Goal: Information Seeking & Learning: Learn about a topic

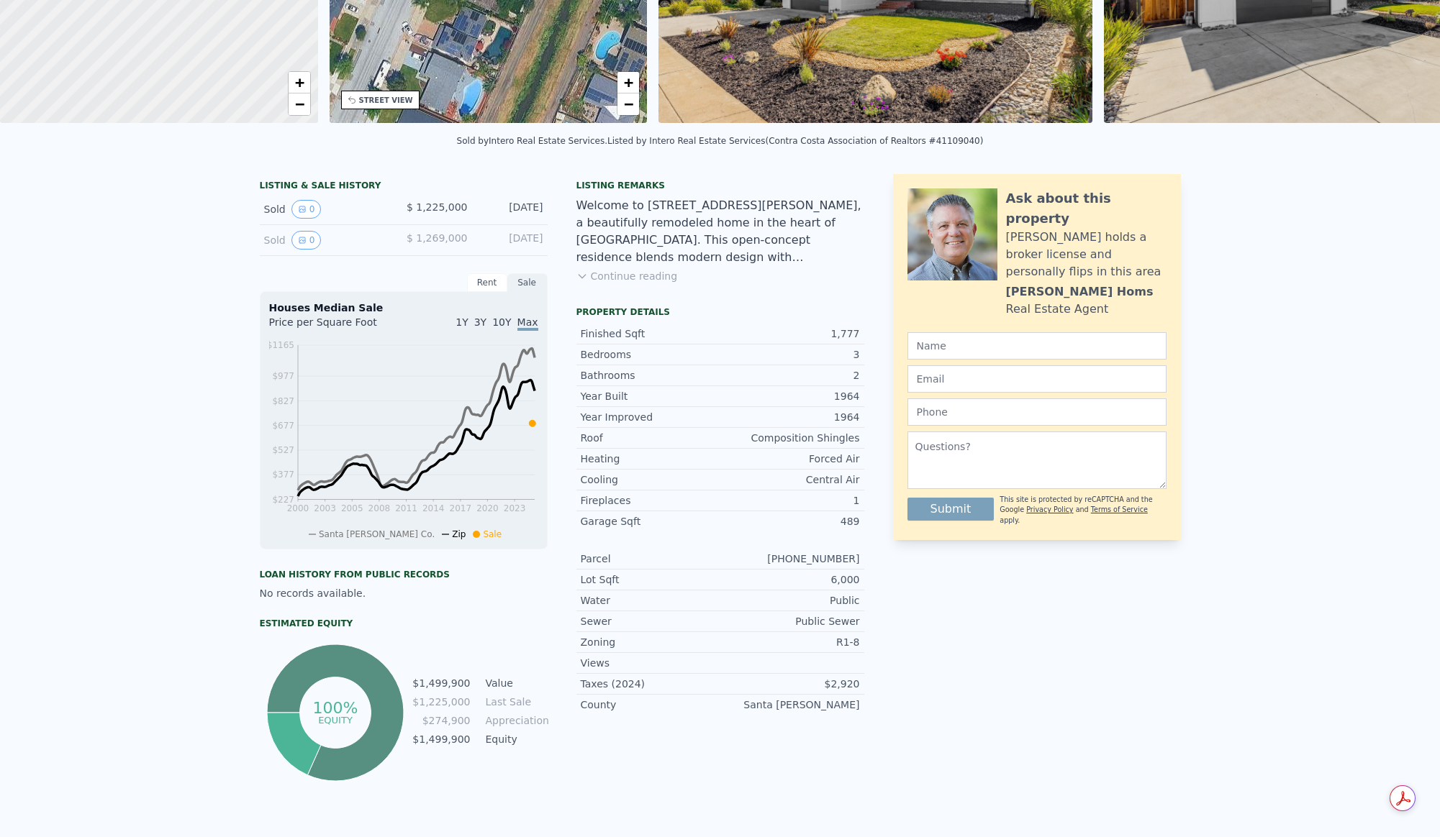
scroll to position [5, 0]
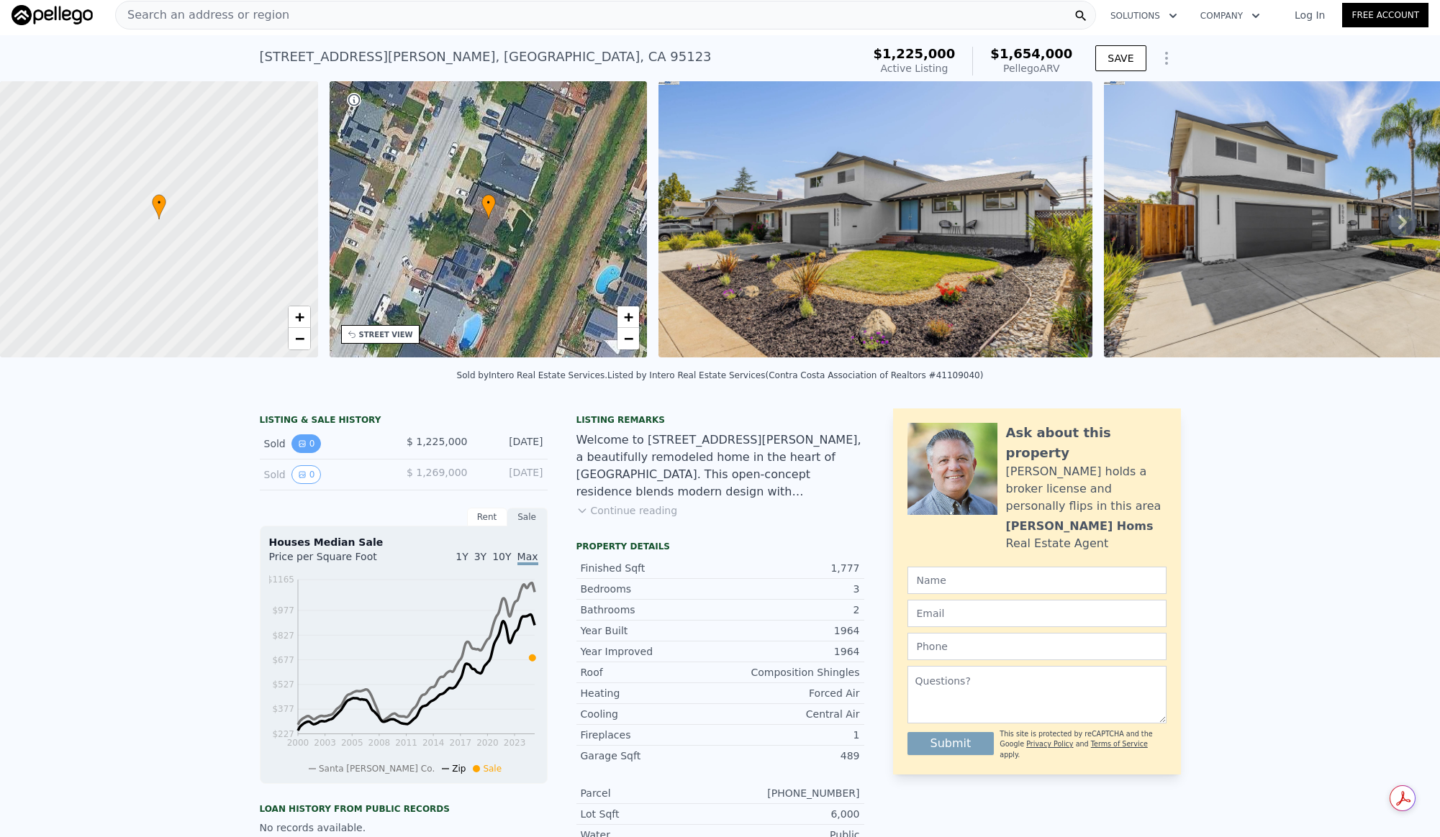
click at [307, 453] on button "0" at bounding box center [306, 444] width 30 height 19
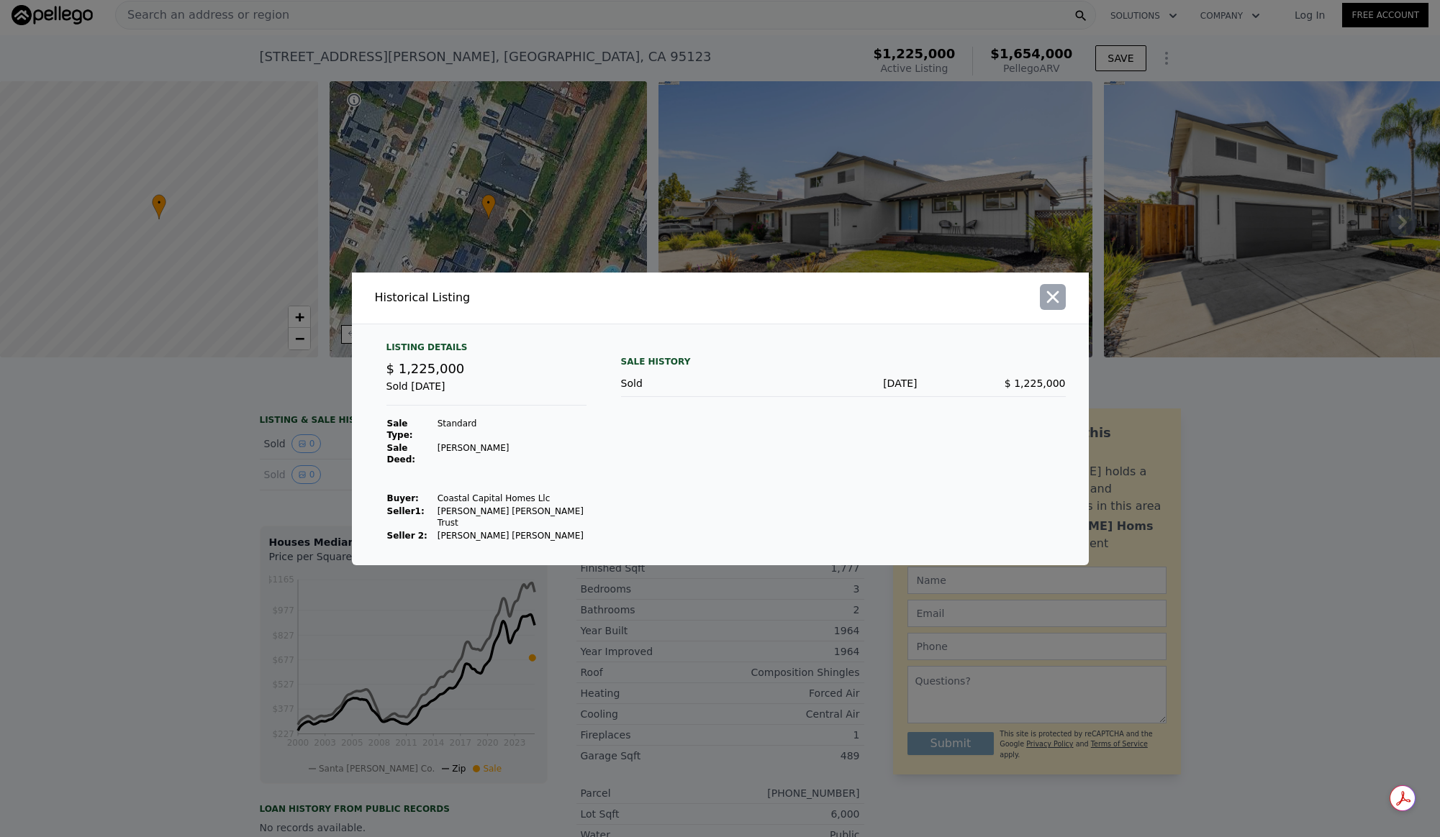
click at [1052, 307] on icon "button" at bounding box center [1052, 297] width 20 height 20
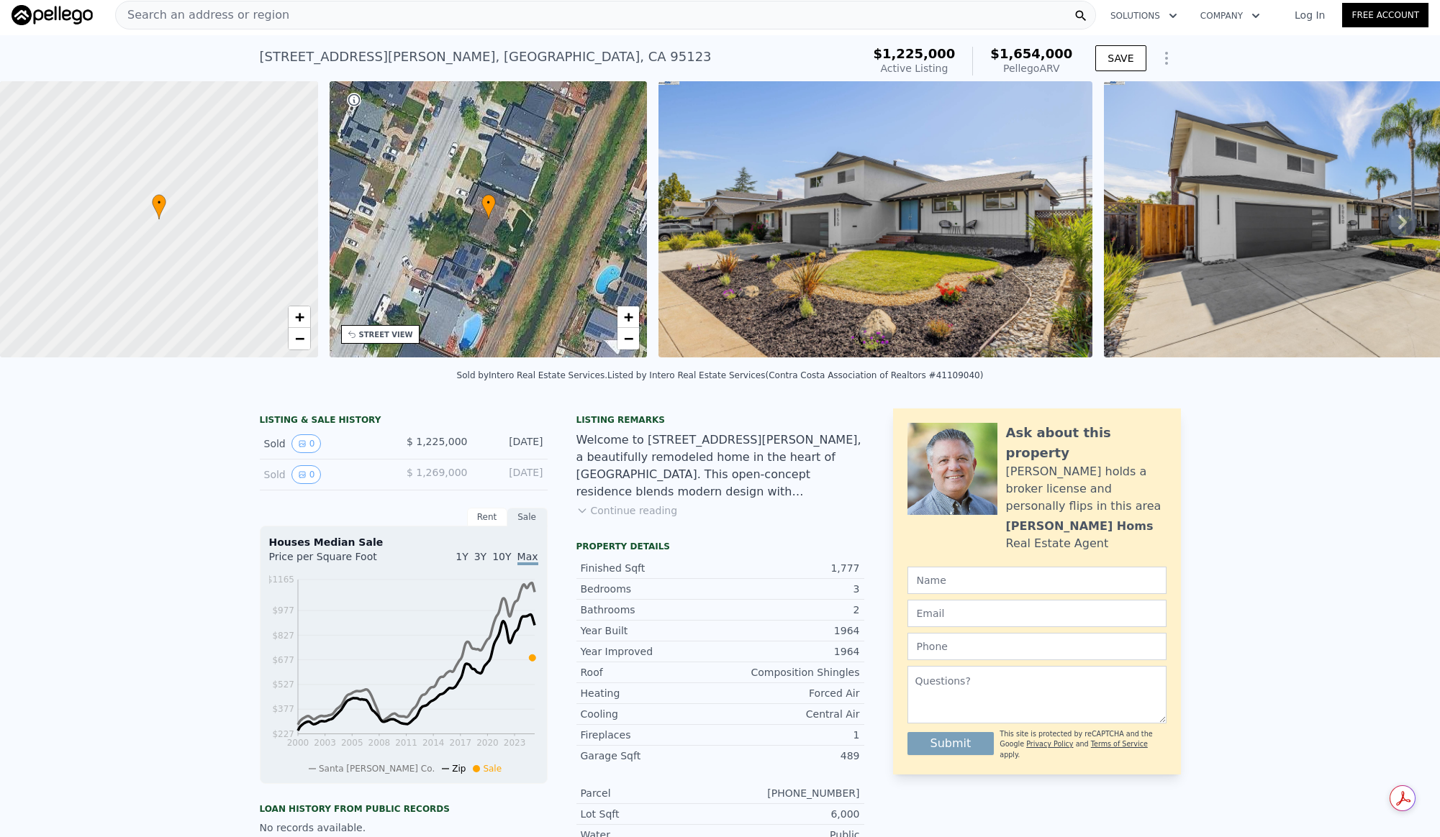
scroll to position [0, 0]
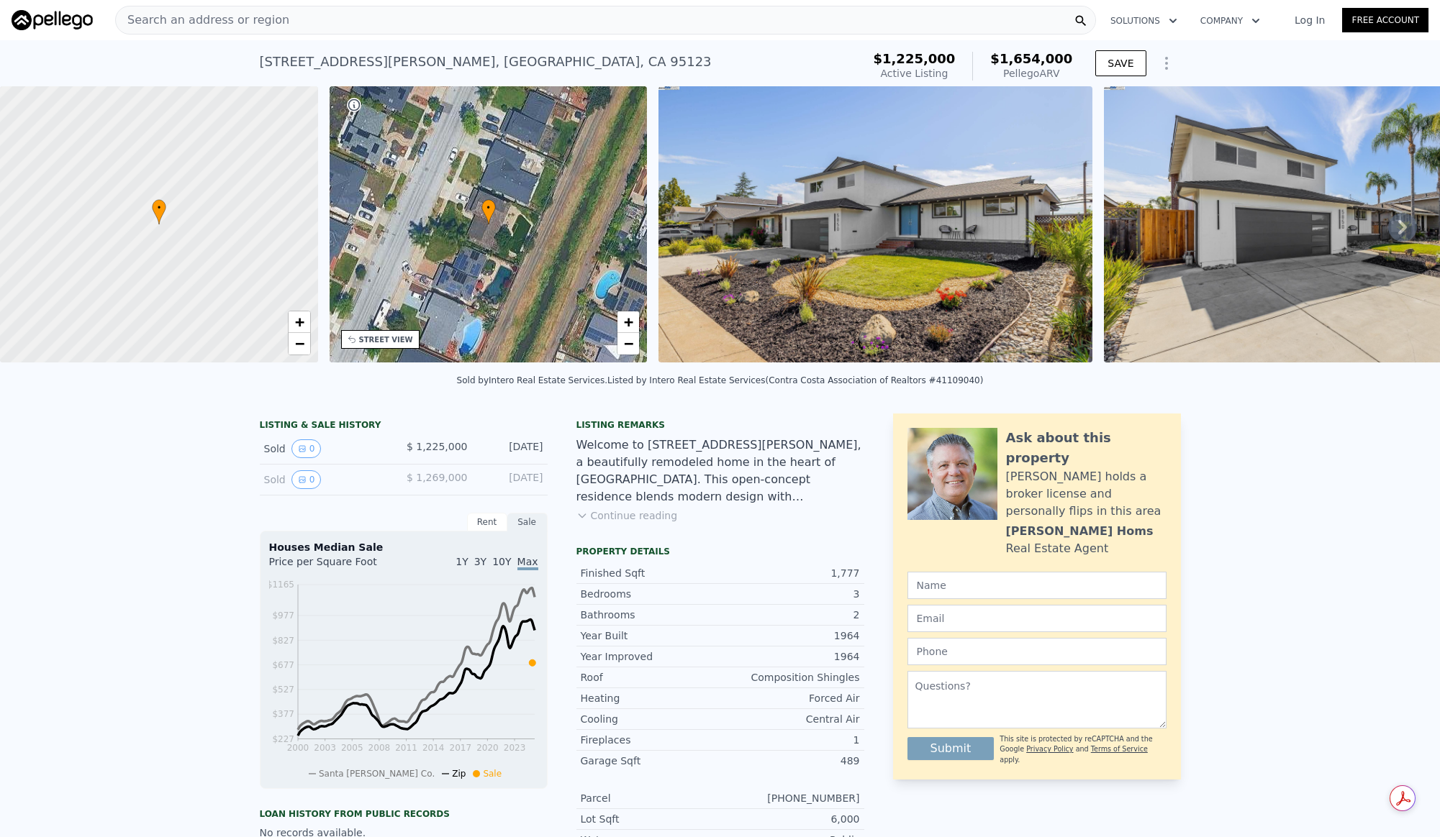
click at [519, 457] on div "[DATE]" at bounding box center [511, 449] width 64 height 19
click at [516, 482] on div "[DATE]" at bounding box center [511, 480] width 64 height 19
click at [308, 489] on button "0" at bounding box center [306, 480] width 30 height 19
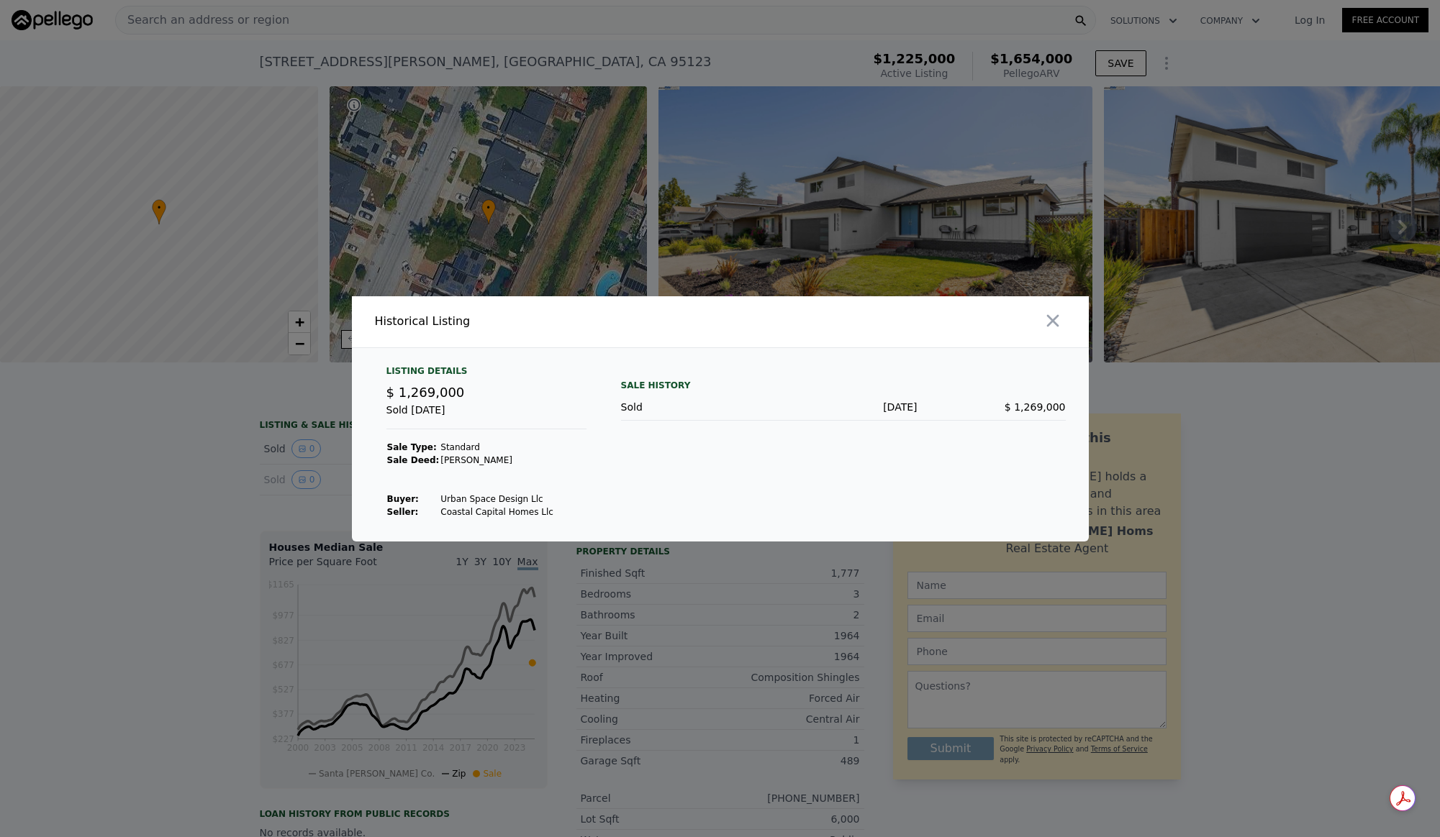
click at [853, 394] on div "Sold [DATE] $ 1,269,000" at bounding box center [843, 407] width 445 height 27
click at [927, 417] on div "Sold [DATE] $ 1,269,000" at bounding box center [843, 407] width 445 height 27
click at [520, 493] on td "Urban Space Design Llc" at bounding box center [497, 499] width 114 height 13
click at [1056, 315] on icon "button" at bounding box center [1052, 320] width 12 height 12
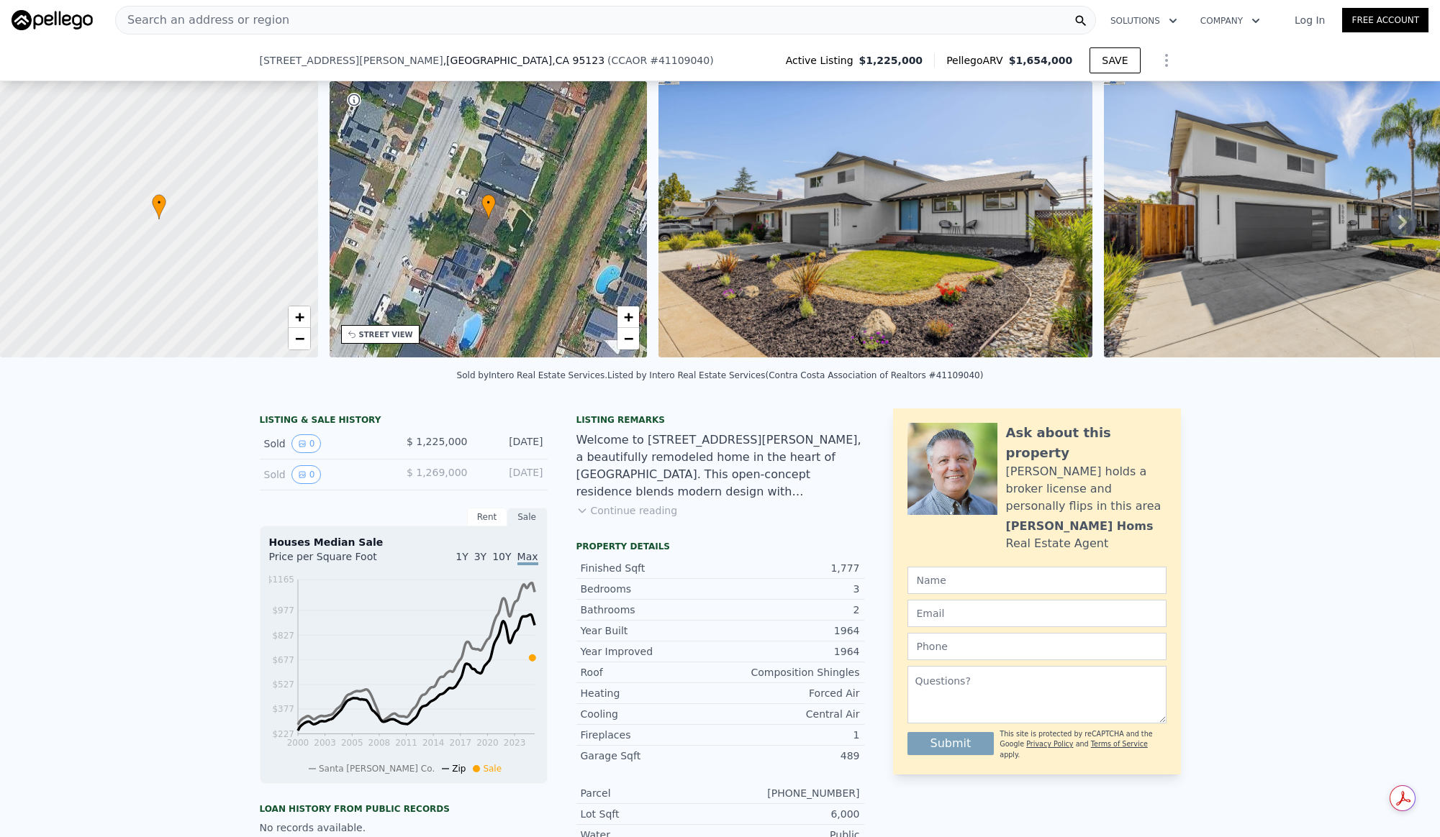
scroll to position [137, 0]
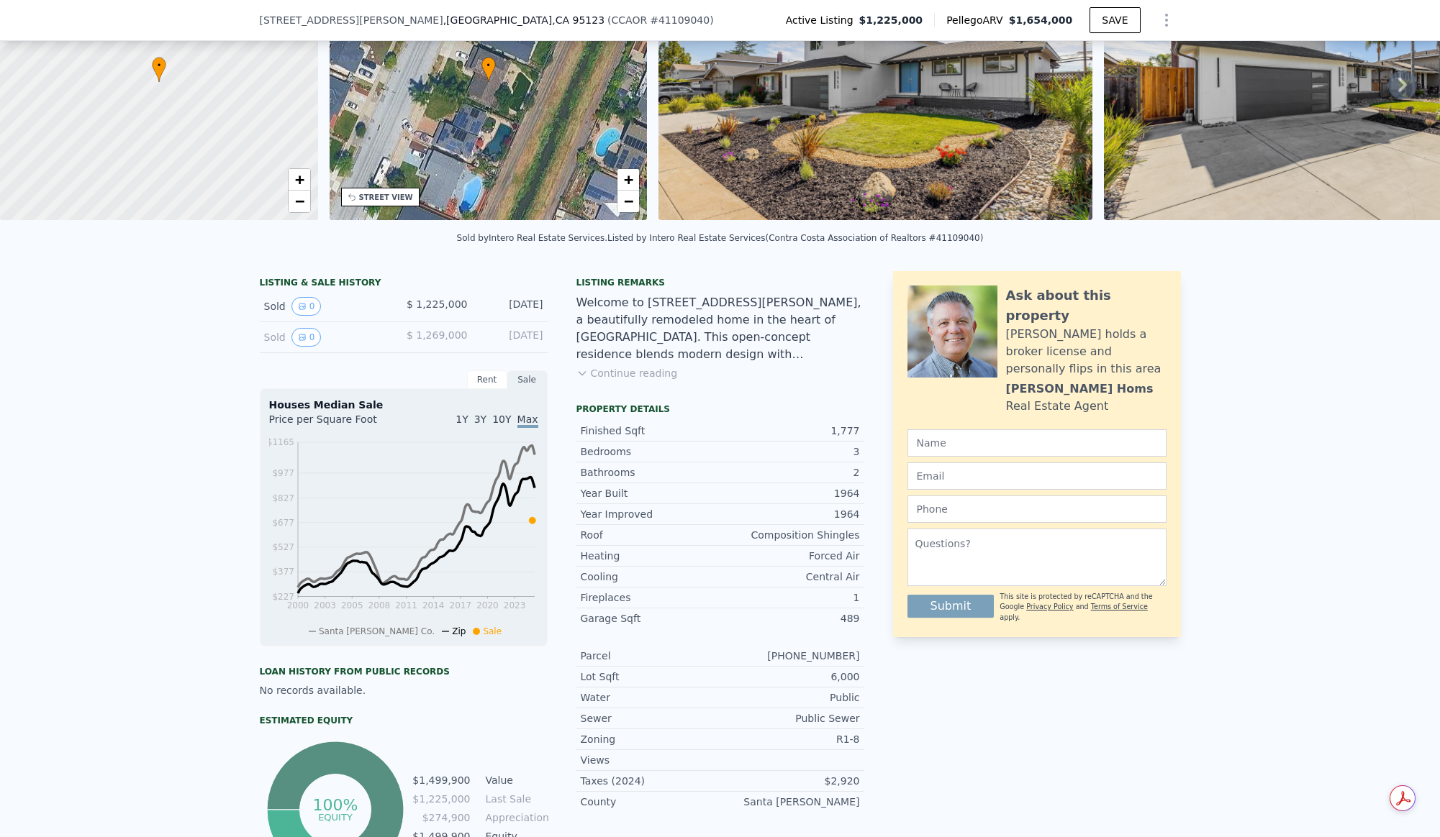
click at [526, 316] on div "[DATE]" at bounding box center [511, 306] width 64 height 19
click at [525, 347] on div "[DATE]" at bounding box center [511, 337] width 64 height 19
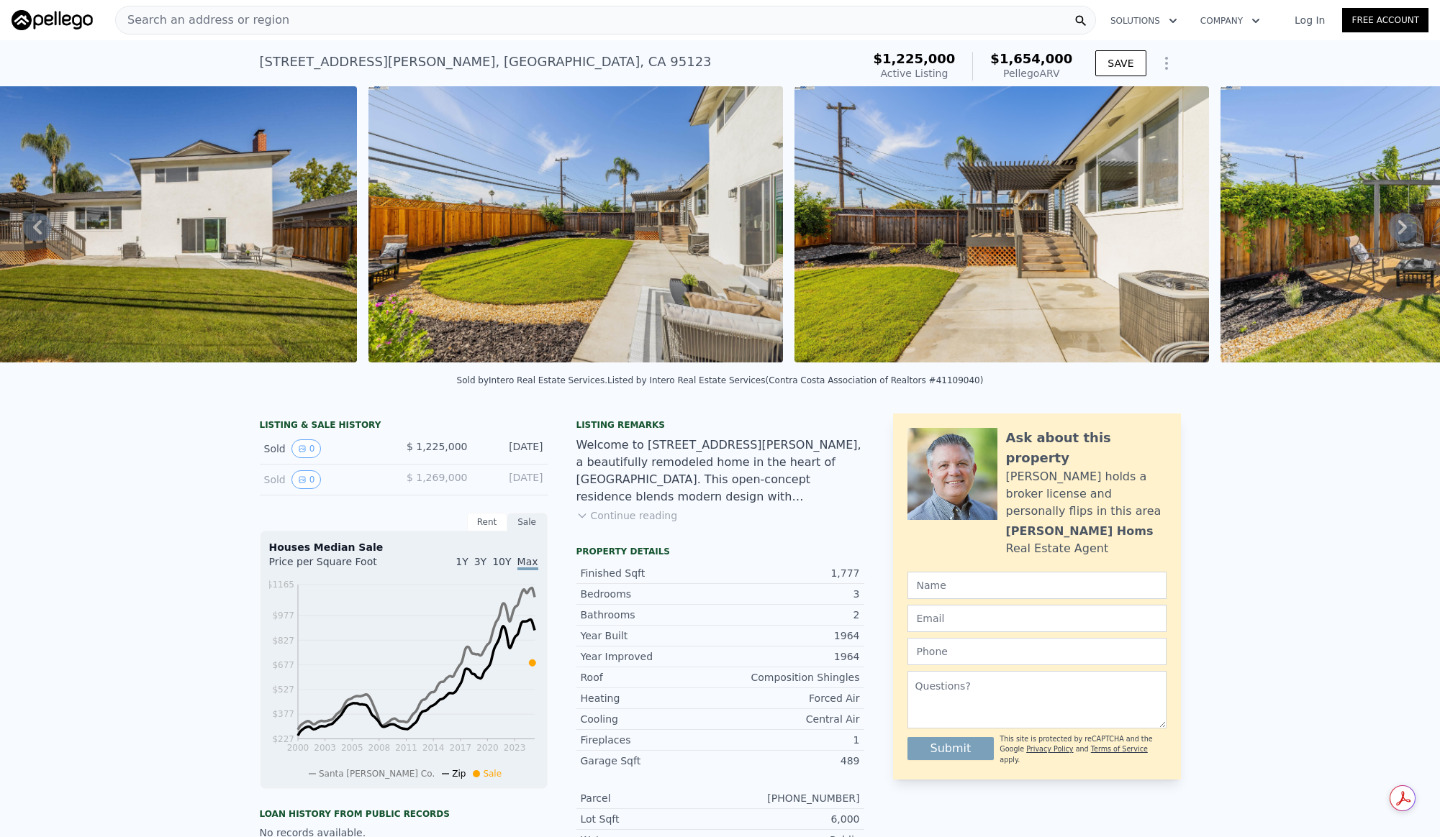
scroll to position [0, 9653]
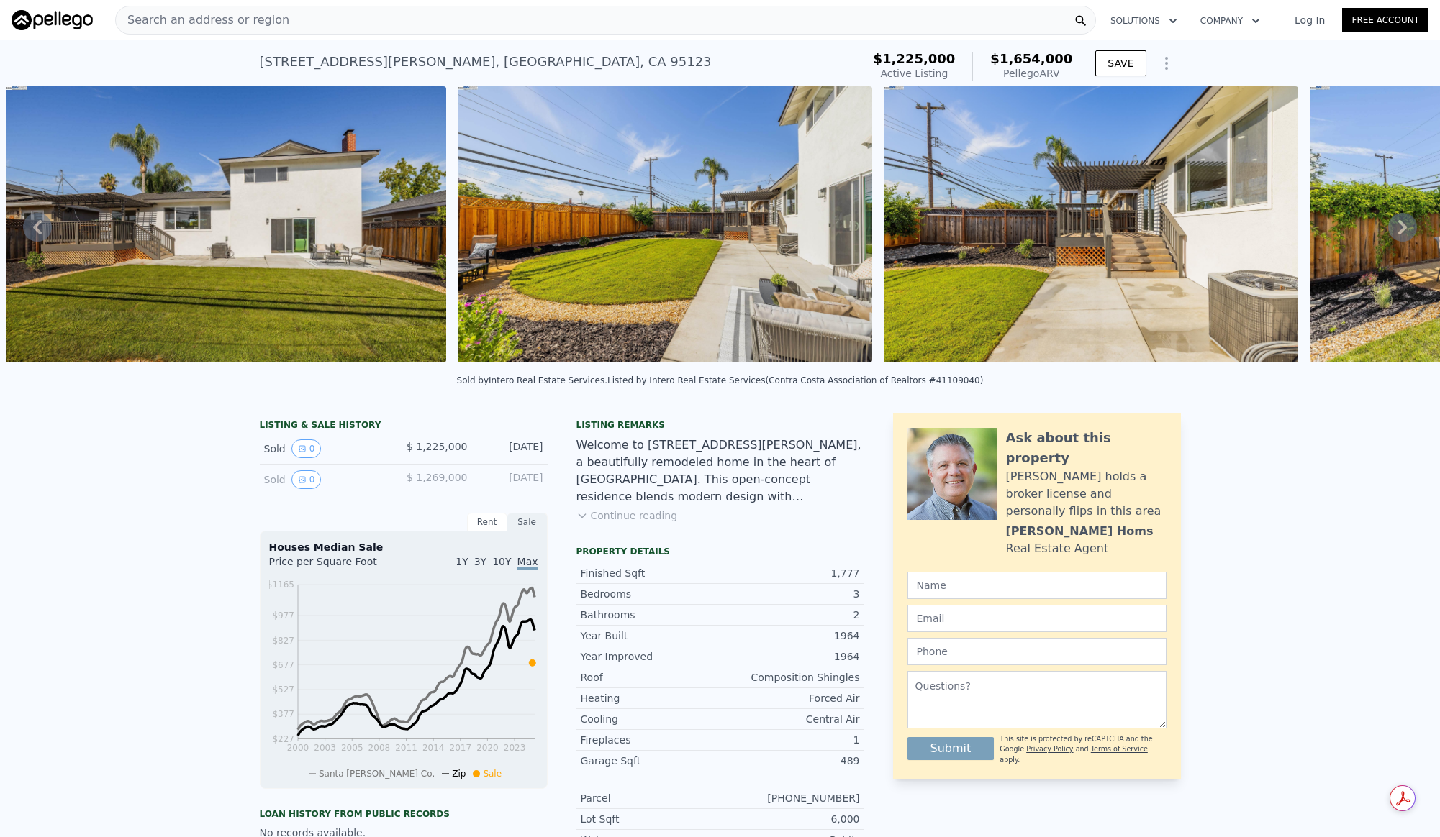
click at [1165, 63] on icon "Show Options" at bounding box center [1165, 64] width 1 height 12
click at [625, 494] on div "Welcome to [STREET_ADDRESS][PERSON_NAME], a beautifully remodeled home in the h…" at bounding box center [720, 471] width 288 height 69
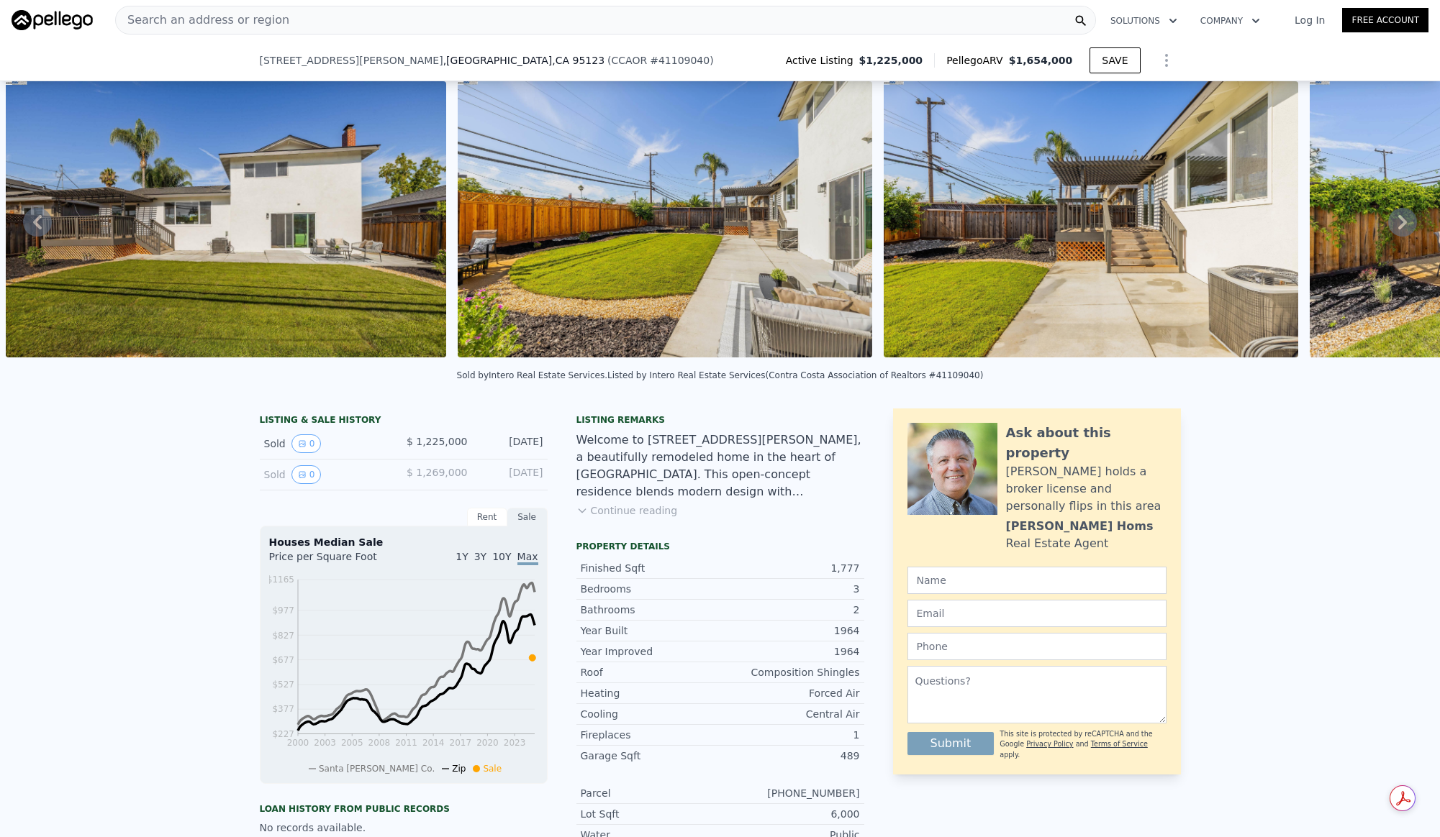
scroll to position [330, 0]
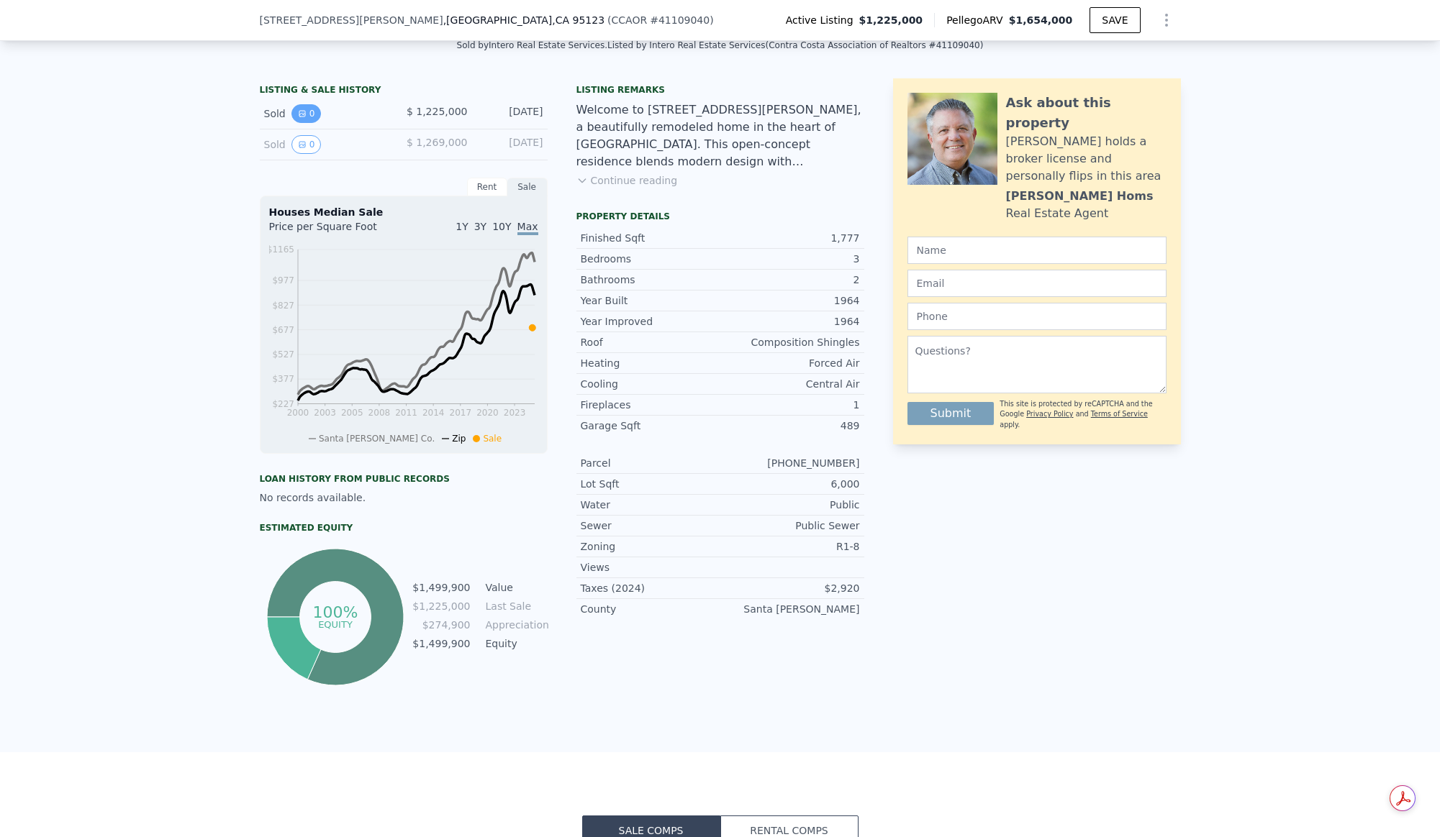
click at [298, 118] on icon "View historical data" at bounding box center [302, 113] width 9 height 9
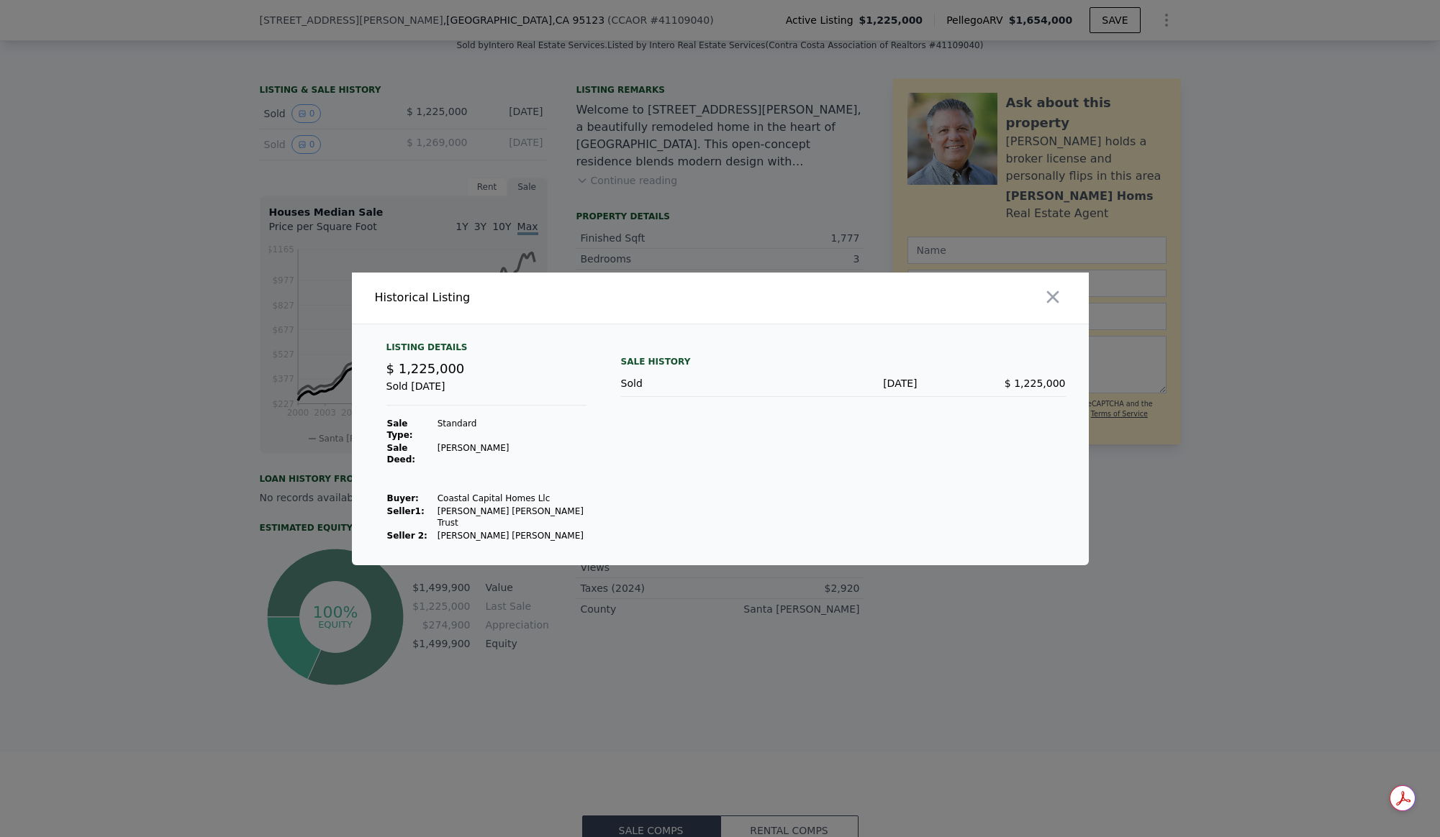
click at [399, 152] on div at bounding box center [720, 418] width 1440 height 837
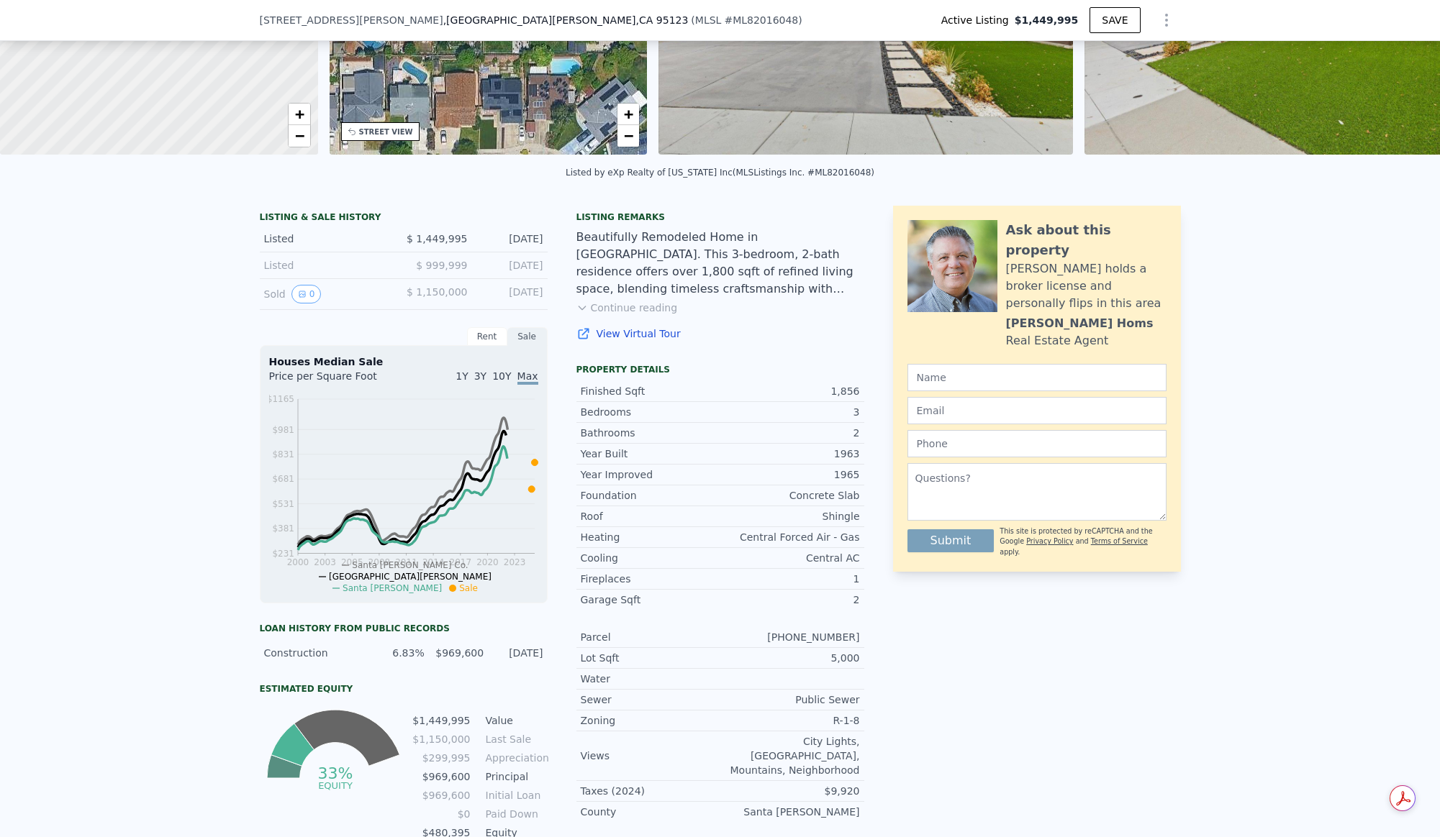
scroll to position [190, 0]
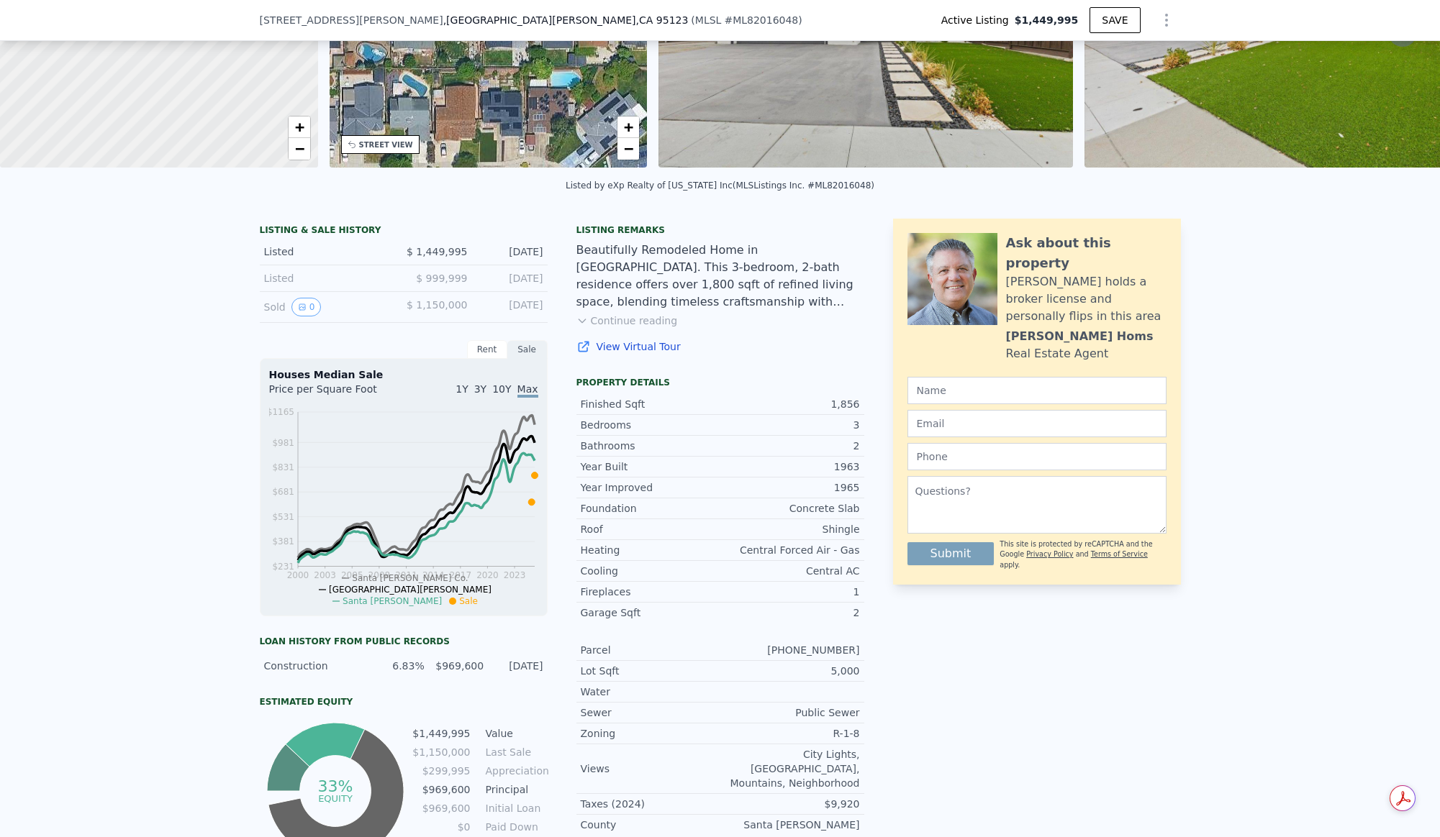
click at [355, 286] on div "Listed" at bounding box center [328, 278] width 128 height 14
click at [309, 317] on button "0" at bounding box center [306, 307] width 30 height 19
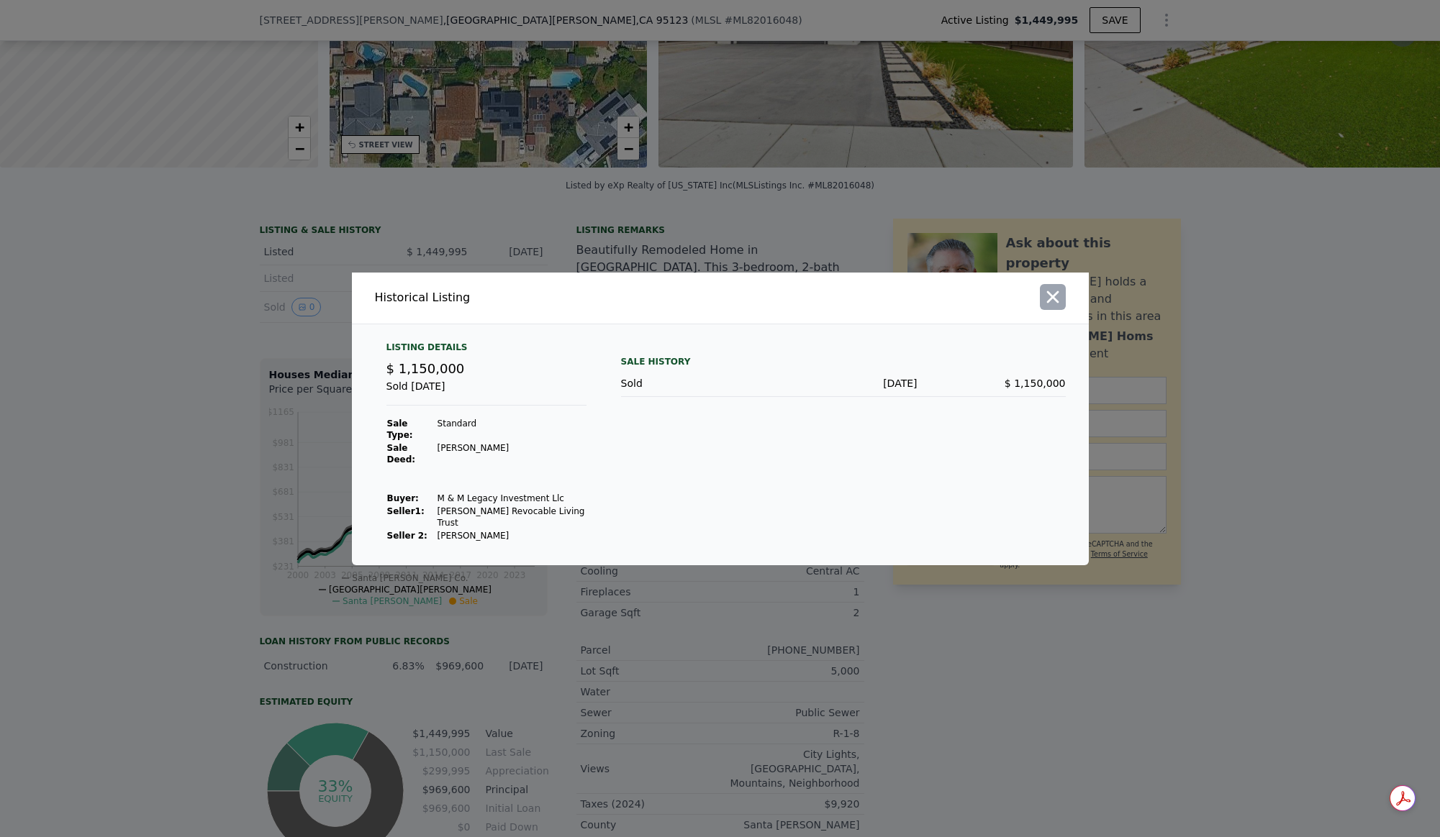
click at [1048, 299] on icon "button" at bounding box center [1052, 297] width 12 height 12
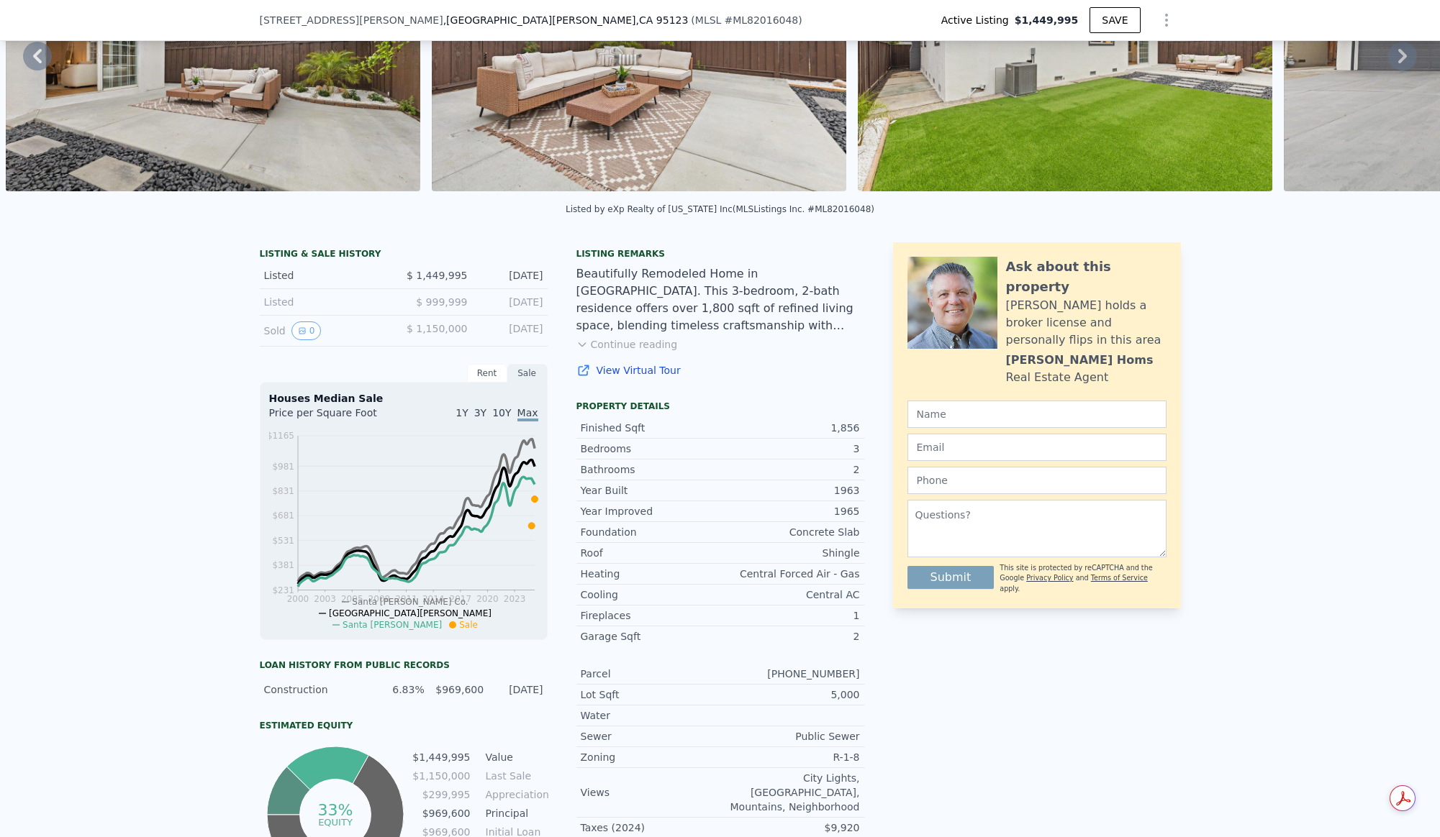
scroll to position [128, 0]
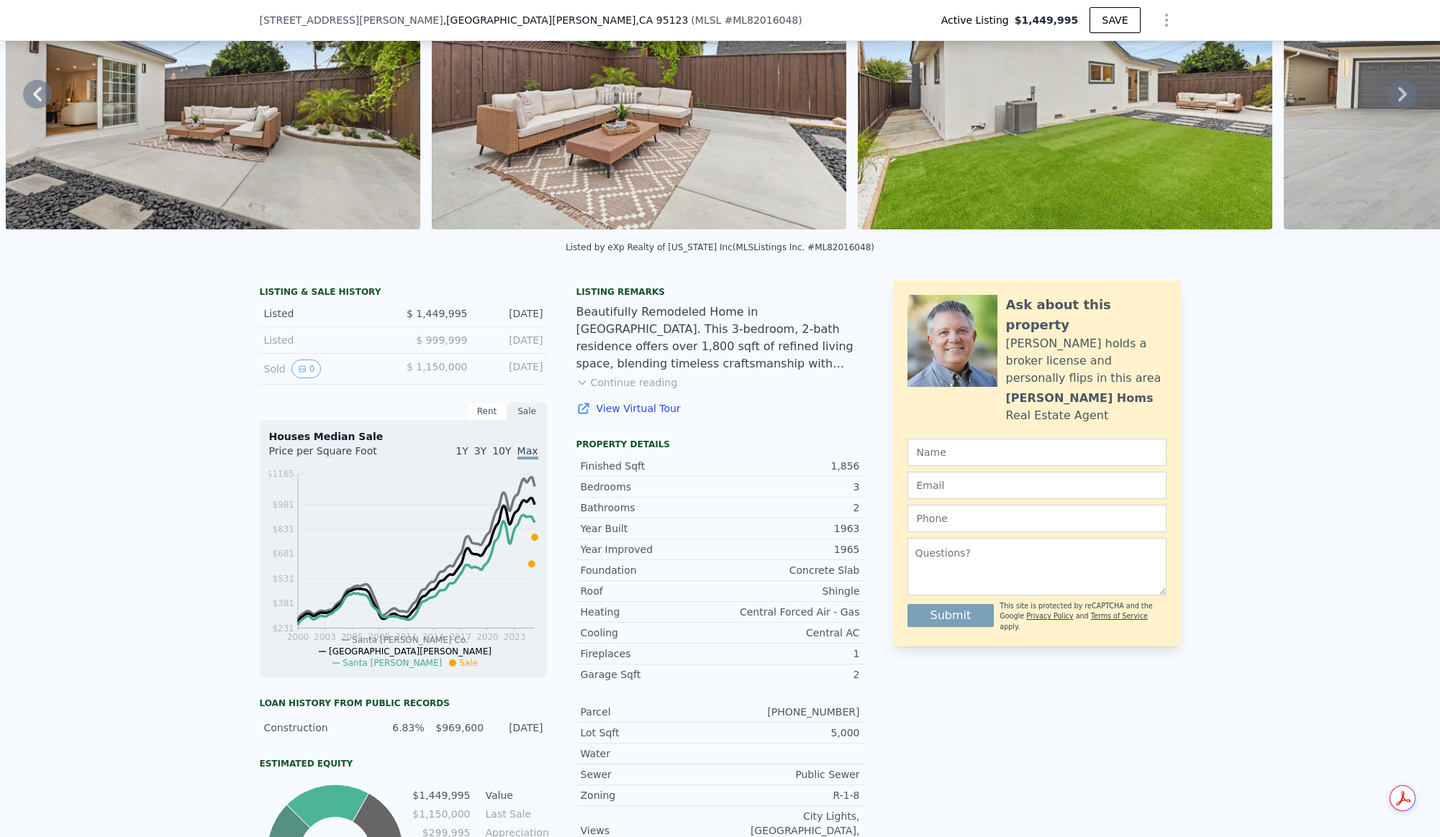
click at [417, 346] on span "$ 999,999" at bounding box center [441, 341] width 51 height 12
click at [431, 319] on span "$ 1,449,995" at bounding box center [436, 314] width 61 height 12
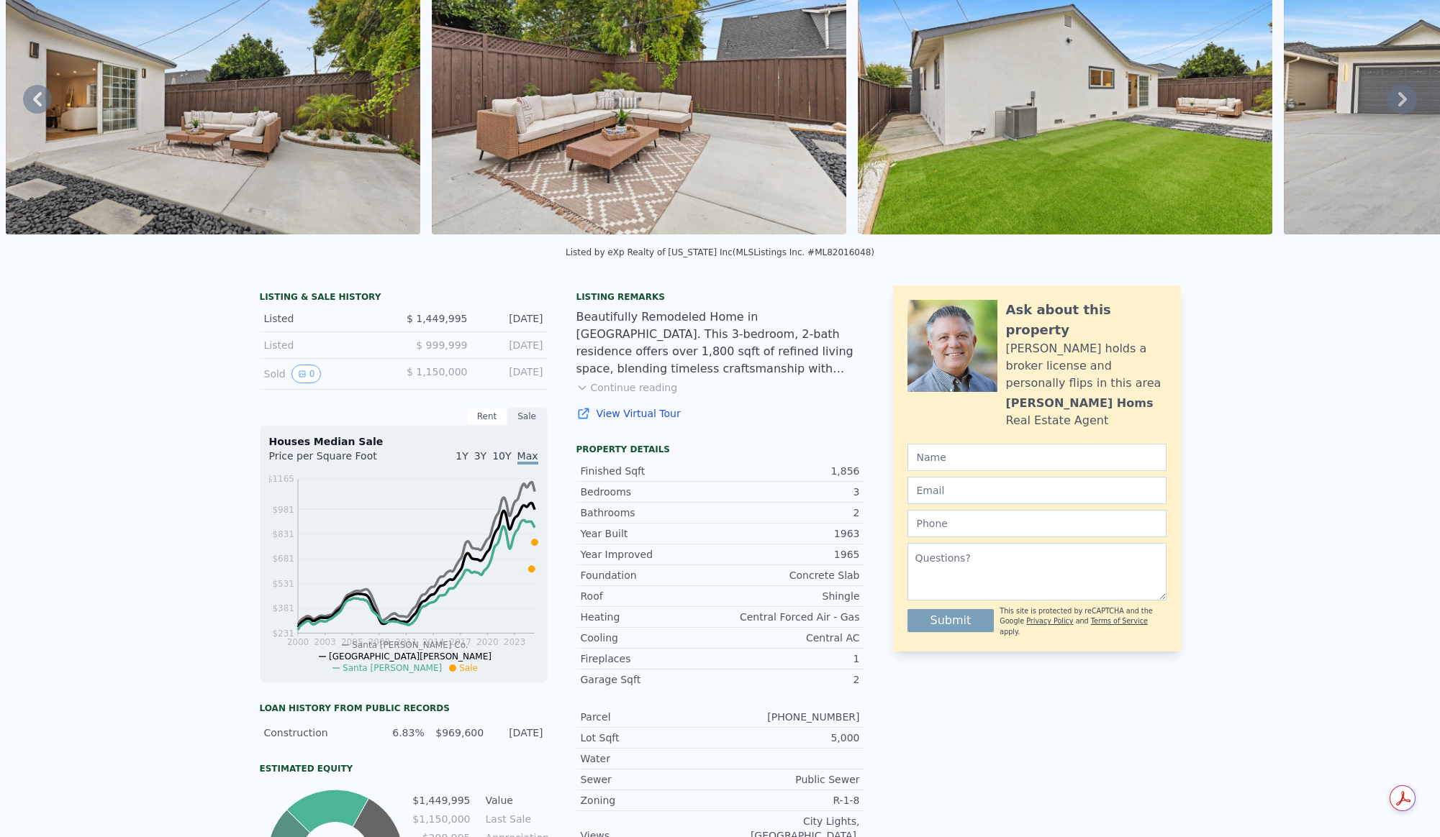
scroll to position [0, 0]
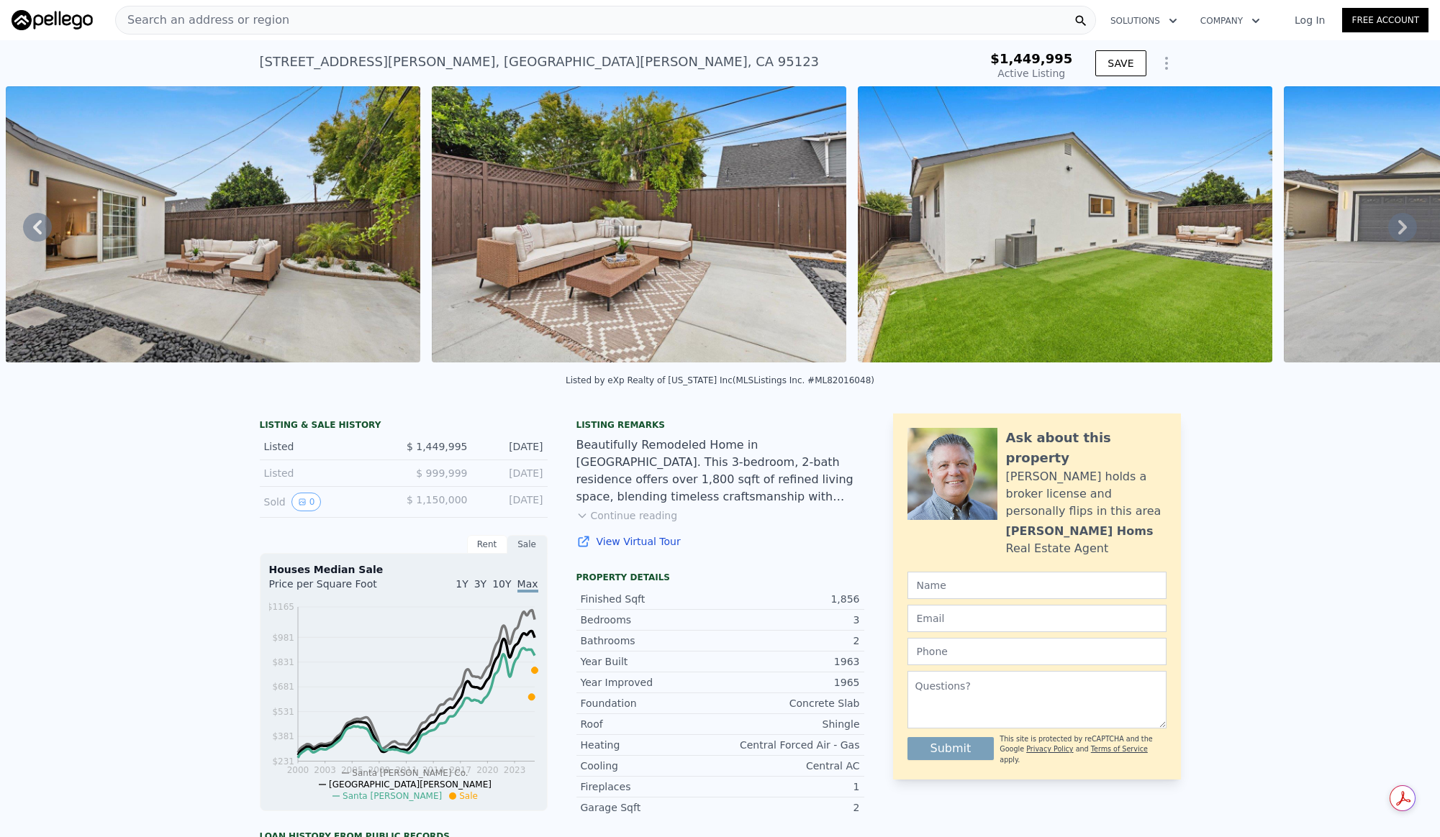
click at [211, 24] on span "Search an address or region" at bounding box center [202, 20] width 173 height 17
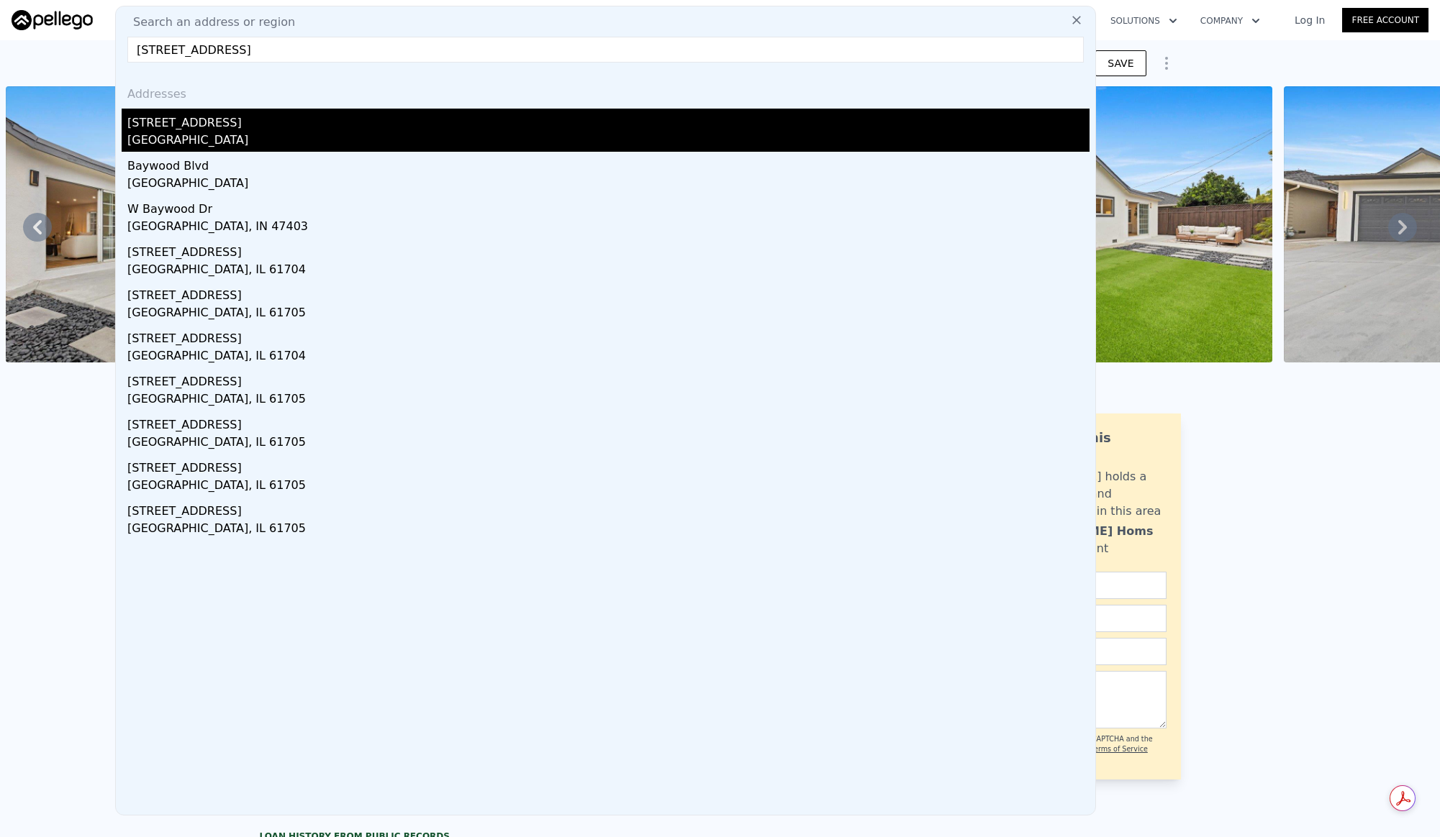
type input "45831 Baywood Blvd"
click at [258, 113] on div "45831 Baywood Blvd" at bounding box center [608, 120] width 962 height 23
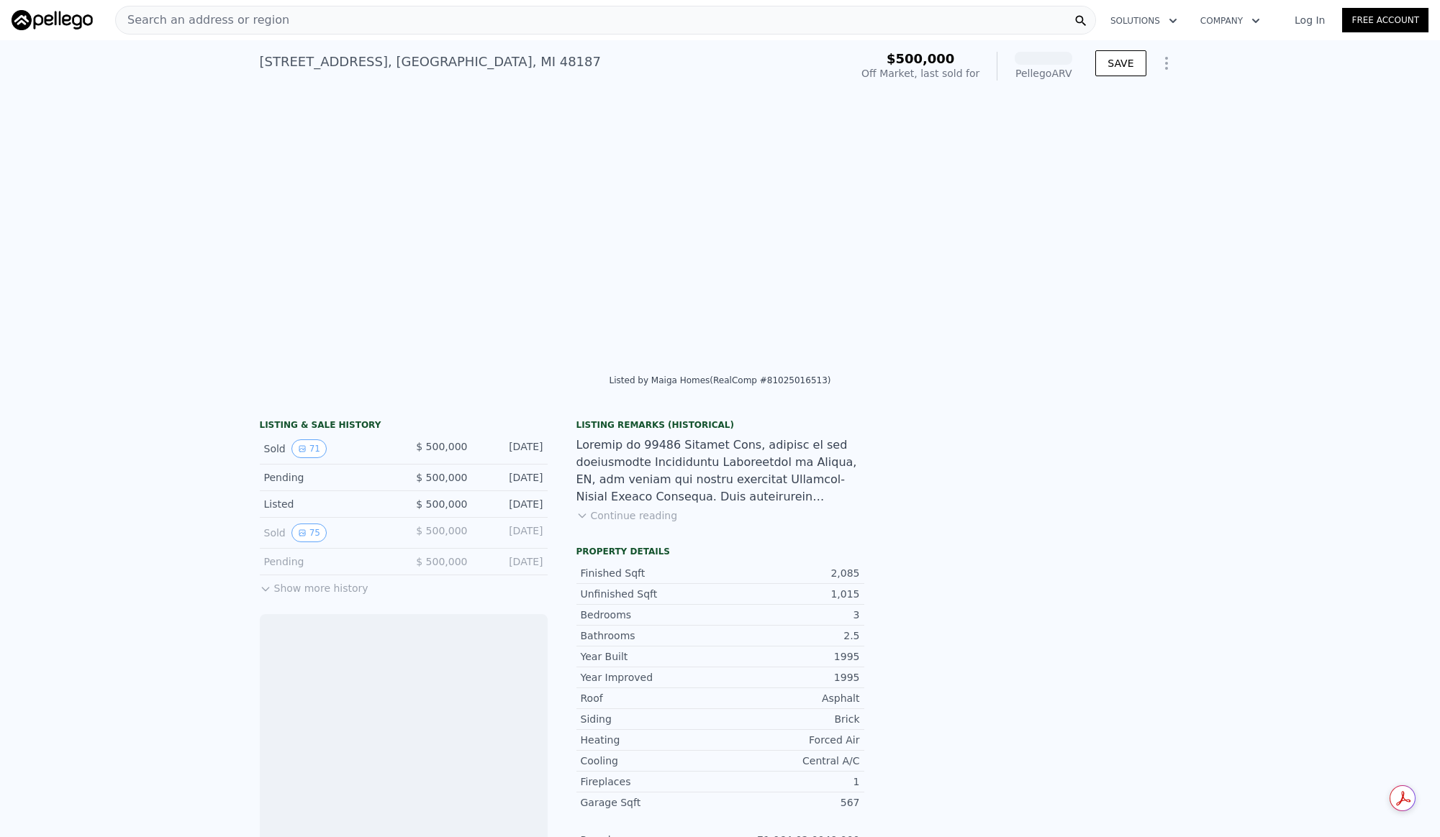
scroll to position [0, 15473]
